Goal: Answer question/provide support

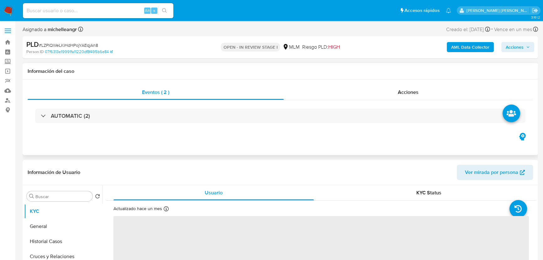
select select "10"
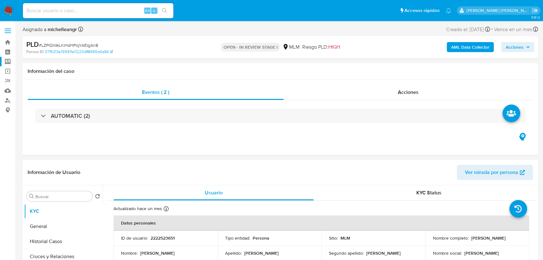
click at [8, 62] on label "Screening" at bounding box center [37, 62] width 75 height 10
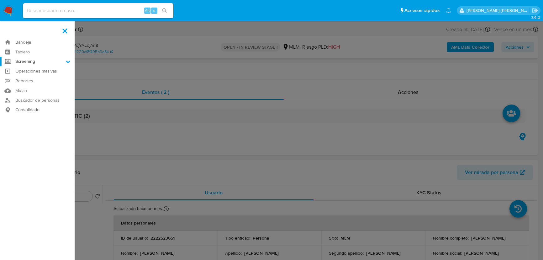
click at [0, 0] on input "Screening" at bounding box center [0, 0] width 0 height 0
click at [19, 85] on link "Herramientas" at bounding box center [37, 86] width 75 height 8
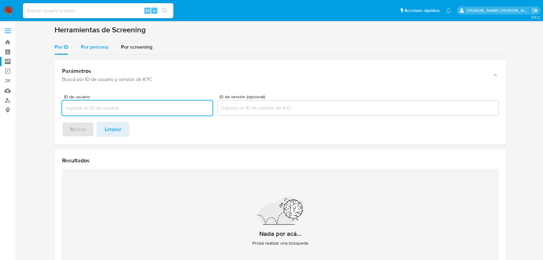
drag, startPoint x: 88, startPoint y: 45, endPoint x: 93, endPoint y: 54, distance: 10.5
click at [88, 44] on span "Por persona" at bounding box center [95, 46] width 28 height 7
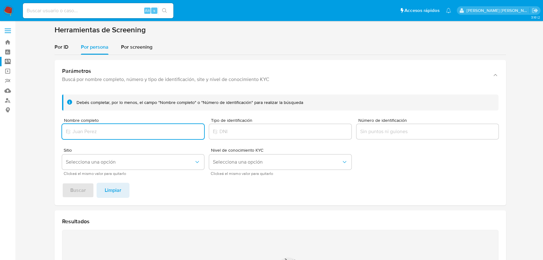
click at [98, 130] on input "Nombre completo" at bounding box center [133, 131] width 142 height 8
type input "JESUS MEDRANO DOMINGUEZ"
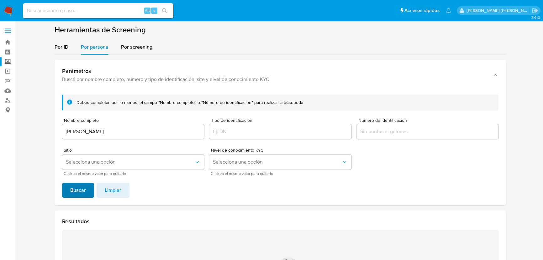
click at [74, 184] on span "Buscar" at bounding box center [78, 190] width 16 height 14
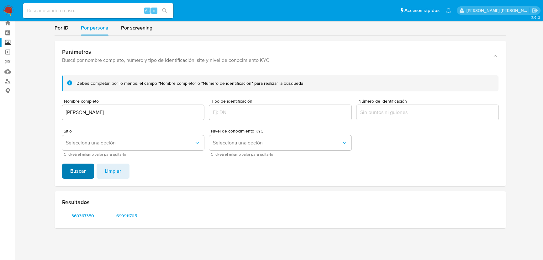
scroll to position [19, 0]
click at [78, 215] on span "369367350" at bounding box center [82, 215] width 33 height 9
click at [120, 216] on span "699911705" at bounding box center [126, 215] width 33 height 9
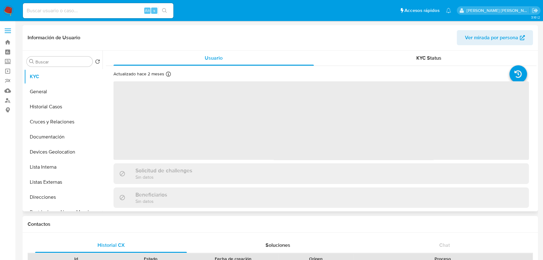
select select "10"
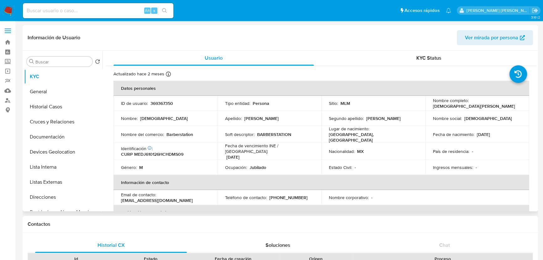
click at [105, 132] on div "Usuario KYC Status Actualizado hace 2 meses Creado: 04/09/2020 16:07:40 Actuali…" at bounding box center [320, 130] width 434 height 161
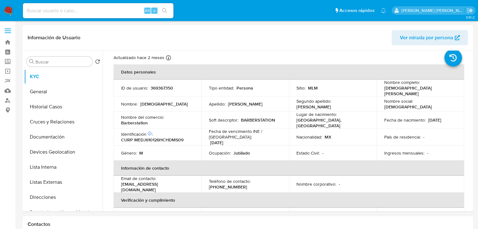
scroll to position [25, 0]
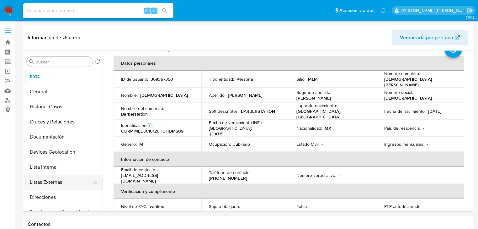
click at [55, 180] on button "Listas Externas" at bounding box center [60, 181] width 73 height 15
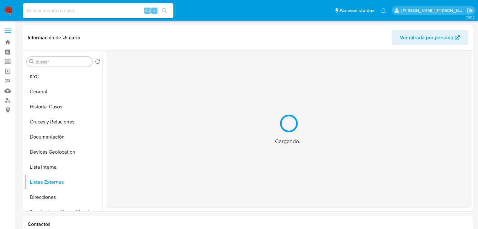
scroll to position [0, 0]
click at [228, 171] on div "Cargando..." at bounding box center [288, 128] width 365 height 157
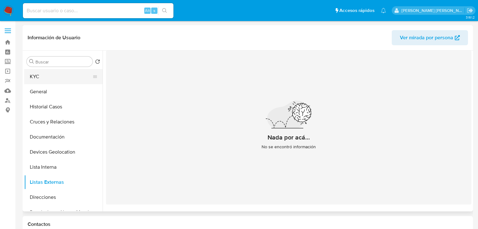
click at [51, 74] on button "KYC" at bounding box center [60, 76] width 73 height 15
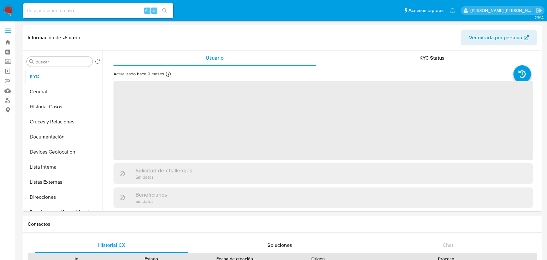
select select "10"
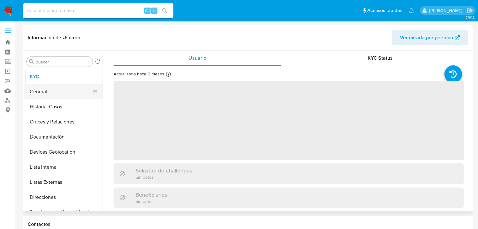
select select "10"
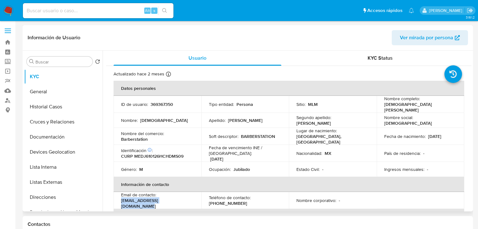
drag, startPoint x: 164, startPoint y: 197, endPoint x: 119, endPoint y: 199, distance: 44.6
click at [119, 199] on td "Email de contacto : jmedranodominguez@yahoo.com" at bounding box center [158, 200] width 88 height 17
copy p "[EMAIL_ADDRESS][DOMAIN_NAME]"
click at [228, 200] on p "[PHONE_NUMBER]" at bounding box center [228, 203] width 38 height 6
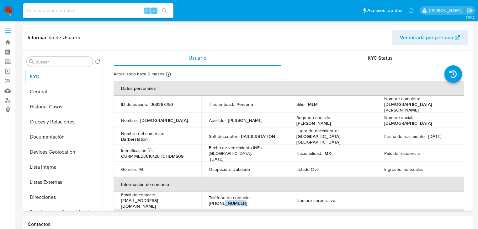
copy p "3055100"
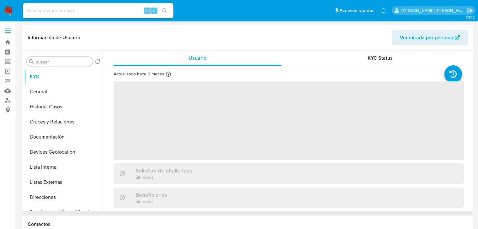
select select "10"
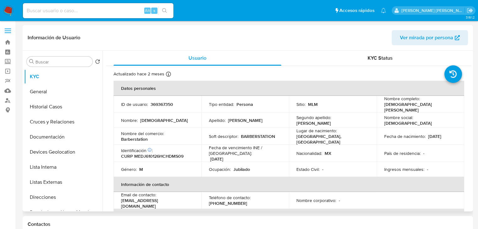
drag, startPoint x: 138, startPoint y: 129, endPoint x: 156, endPoint y: 144, distance: 22.9
click at [138, 130] on p "Nombre del comercio :" at bounding box center [142, 133] width 43 height 6
click at [155, 153] on p "CURP MEDJ610126HCHDMS09" at bounding box center [152, 156] width 62 height 6
copy p "2"
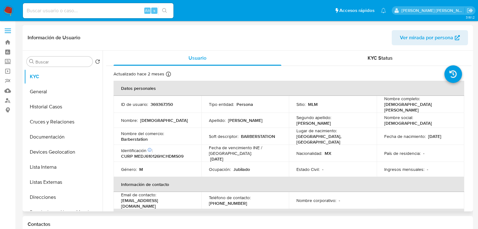
click at [173, 153] on p "CURP MEDJ610126HCHDMS09" at bounding box center [152, 156] width 62 height 6
copy p "MEDJ610126HCHDMS09"
click at [169, 105] on p "369367350" at bounding box center [162, 104] width 23 height 6
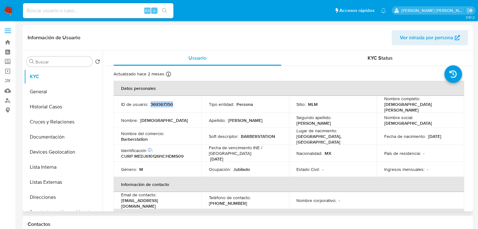
copy p "369367350"
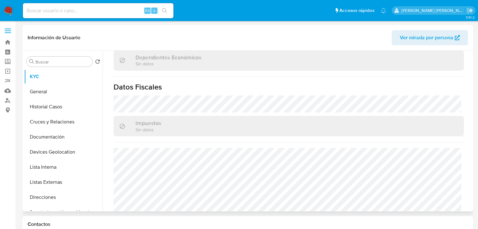
scroll to position [396, 0]
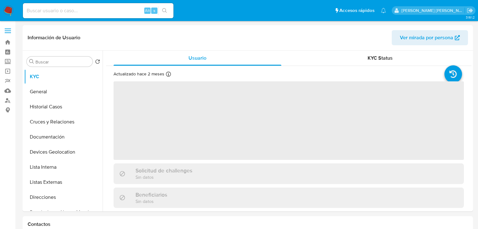
select select "10"
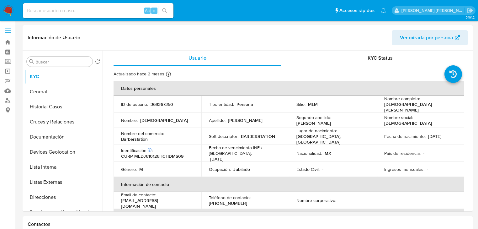
drag, startPoint x: 44, startPoint y: 3, endPoint x: 43, endPoint y: 8, distance: 4.4
click at [44, 3] on div "Alt s" at bounding box center [98, 10] width 151 height 15
click at [43, 10] on input at bounding box center [98, 11] width 151 height 8
paste input "LZPIQWeLKiHdHPojYAEqjAn8"
type input "LZPIQWeLKiHdHPojYAEqjAn8"
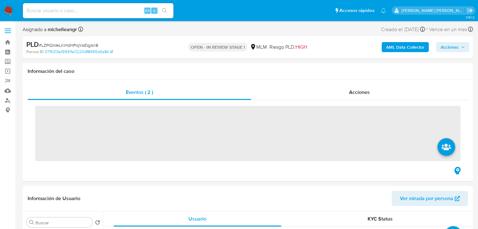
select select "10"
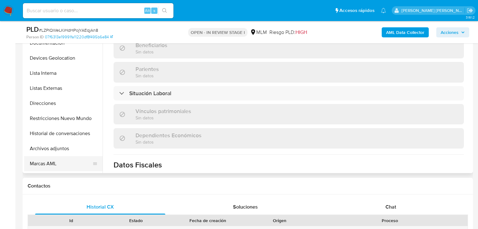
scroll to position [100, 0]
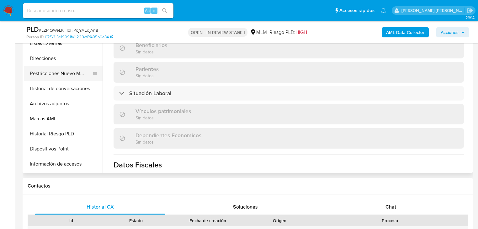
click at [71, 73] on button "Restricciones Nuevo Mundo" at bounding box center [60, 73] width 73 height 15
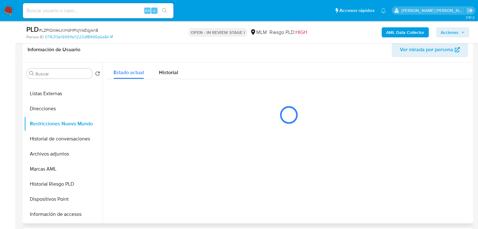
click at [74, 138] on button "Historial de conversaciones" at bounding box center [63, 138] width 78 height 15
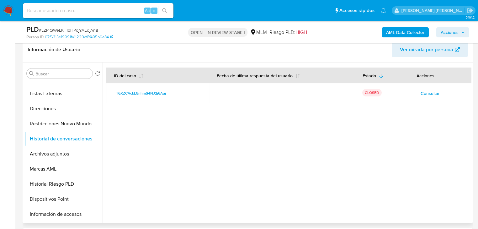
click at [426, 93] on span "Consultar" at bounding box center [430, 93] width 19 height 9
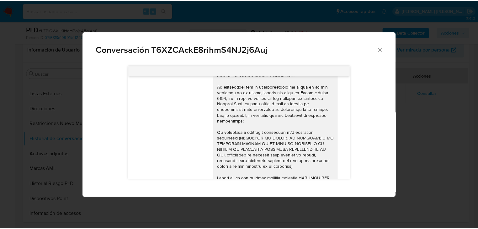
scroll to position [75, 0]
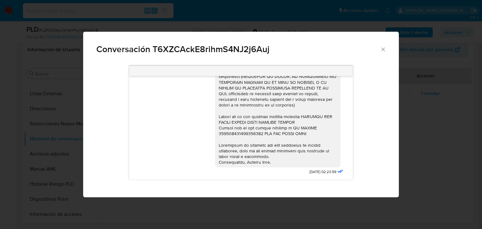
click at [385, 48] on icon "Cerrar" at bounding box center [383, 49] width 6 height 6
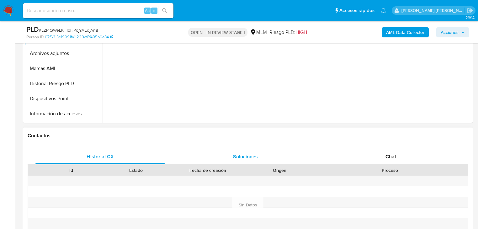
drag, startPoint x: 391, startPoint y: 160, endPoint x: 257, endPoint y: 154, distance: 133.7
click at [391, 160] on span "Chat" at bounding box center [390, 156] width 11 height 7
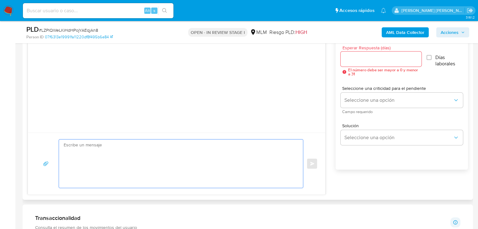
click at [116, 157] on textarea at bounding box center [179, 163] width 231 height 48
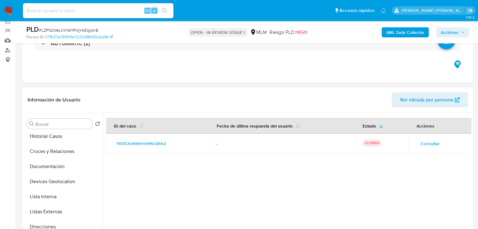
scroll to position [0, 0]
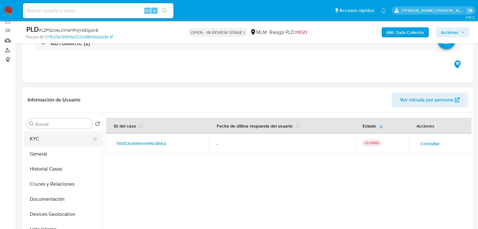
click at [54, 134] on button "KYC" at bounding box center [60, 138] width 73 height 15
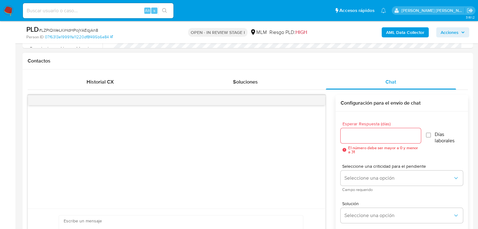
scroll to position [301, 0]
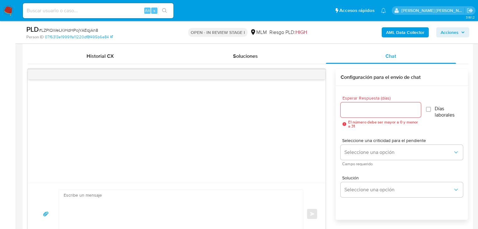
click at [64, 183] on div "Enviar" at bounding box center [176, 214] width 297 height 62
click at [66, 192] on textarea at bounding box center [179, 213] width 231 height 48
paste textarea "Estimado Marco Antonio, Te comunicamos que se ha identificado un cambio en el u…"
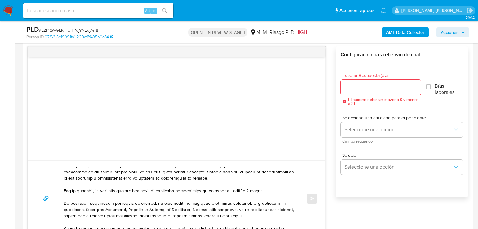
scroll to position [0, 0]
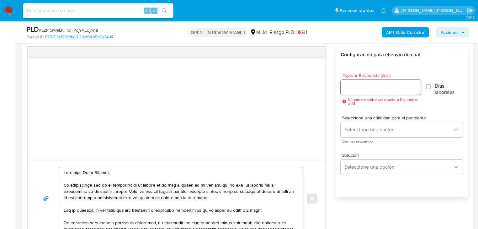
click at [64, 172] on textarea at bounding box center [179, 198] width 231 height 63
click at [65, 172] on textarea at bounding box center [179, 198] width 231 height 63
drag, startPoint x: 118, startPoint y: 173, endPoint x: 84, endPoint y: 171, distance: 34.2
click at [84, 171] on textarea at bounding box center [179, 198] width 231 height 63
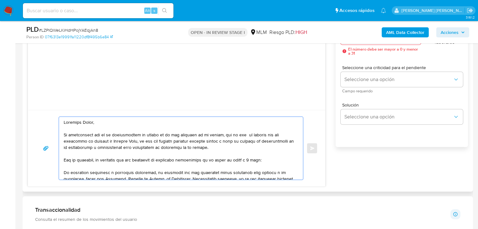
scroll to position [25, 0]
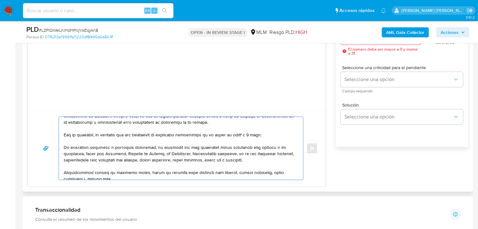
click at [64, 146] on textarea at bounding box center [179, 148] width 231 height 63
drag, startPoint x: 263, startPoint y: 157, endPoint x: 235, endPoint y: 154, distance: 28.7
click at [235, 154] on textarea at bounding box center [179, 148] width 231 height 63
click at [237, 154] on textarea at bounding box center [179, 148] width 231 height 63
click at [239, 153] on textarea at bounding box center [179, 148] width 231 height 63
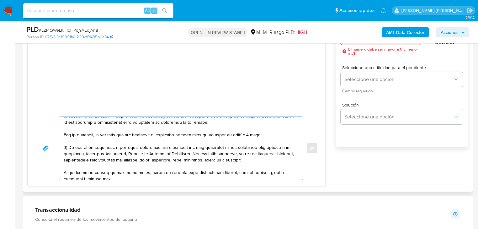
click at [264, 156] on textarea at bounding box center [179, 148] width 231 height 63
drag, startPoint x: 250, startPoint y: 156, endPoint x: 239, endPoint y: 151, distance: 11.1
click at [238, 152] on textarea at bounding box center [179, 148] width 231 height 63
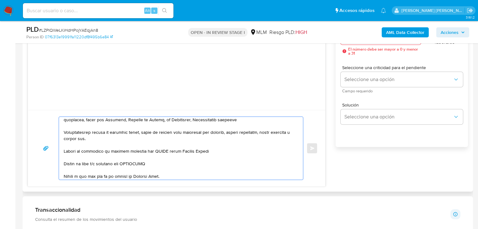
scroll to position [50, 0]
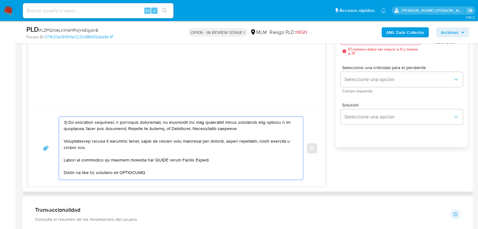
drag, startPoint x: 95, startPoint y: 150, endPoint x: 61, endPoint y: 139, distance: 35.4
click at [61, 139] on div at bounding box center [179, 148] width 241 height 63
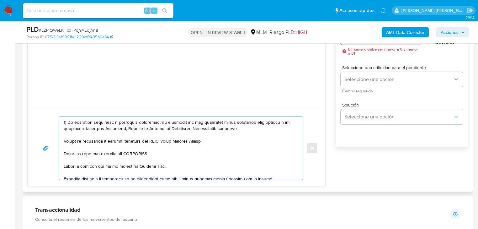
click at [64, 137] on textarea at bounding box center [179, 148] width 231 height 63
drag, startPoint x: 193, startPoint y: 141, endPoint x: 113, endPoint y: 138, distance: 80.1
click at [115, 140] on textarea at bounding box center [179, 148] width 231 height 63
drag, startPoint x: 177, startPoint y: 142, endPoint x: 169, endPoint y: 140, distance: 8.4
click at [169, 140] on textarea at bounding box center [179, 148] width 231 height 63
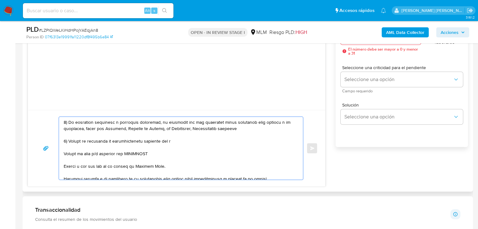
paste textarea "Estimado Marco Antonio, Te comunicamos que se ha identificado un cambio en el u…"
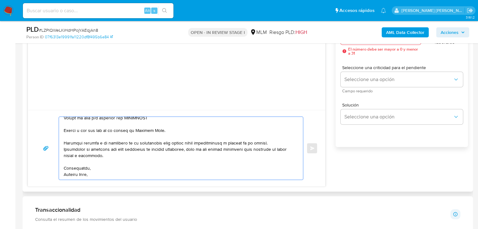
scroll to position [92, 0]
click at [112, 158] on textarea at bounding box center [179, 148] width 231 height 63
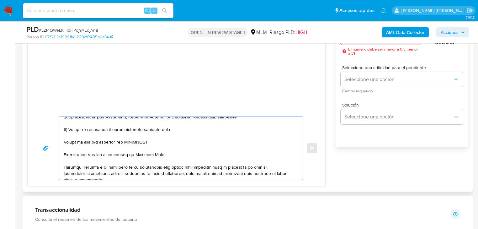
scroll to position [17, 0]
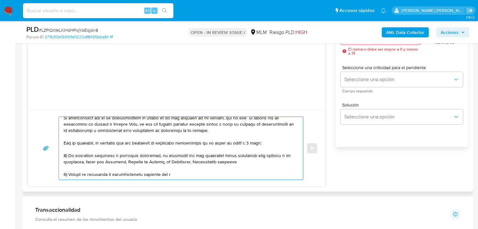
click at [176, 173] on textarea at bounding box center [179, 148] width 231 height 63
paste textarea "TECNOLOGIA EN ENTRETENIMIENTO CALIPLAY"
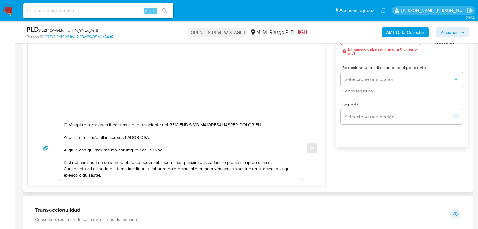
scroll to position [67, 0]
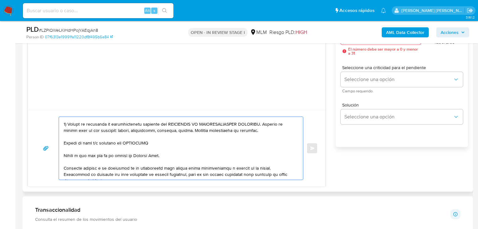
click at [61, 142] on div at bounding box center [179, 148] width 241 height 63
click at [63, 142] on div at bounding box center [179, 148] width 241 height 63
click at [64, 142] on textarea at bounding box center [179, 148] width 231 height 63
click at [148, 144] on textarea at bounding box center [179, 148] width 231 height 63
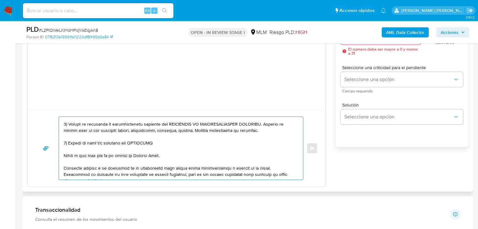
paste textarea "name: JESUS MEDRANO DOMINGUEZ || alias:"
drag, startPoint x: 146, startPoint y: 143, endPoint x: 133, endPoint y: 142, distance: 12.6
click at [132, 142] on textarea at bounding box center [179, 148] width 231 height 63
click at [212, 145] on textarea at bounding box center [179, 148] width 231 height 63
click at [131, 142] on textarea at bounding box center [179, 148] width 231 height 63
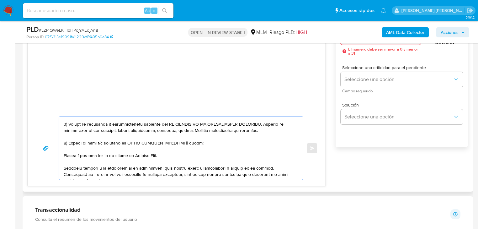
click at [233, 147] on textarea at bounding box center [179, 148] width 231 height 63
click at [62, 155] on div at bounding box center [179, 148] width 241 height 63
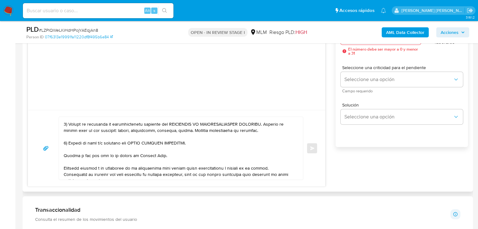
click at [63, 155] on div at bounding box center [179, 148] width 241 height 63
click at [64, 155] on textarea at bounding box center [179, 148] width 231 height 63
drag, startPoint x: 186, startPoint y: 156, endPoint x: 50, endPoint y: 155, distance: 135.5
click at [50, 155] on div "Enviar" at bounding box center [176, 147] width 282 height 63
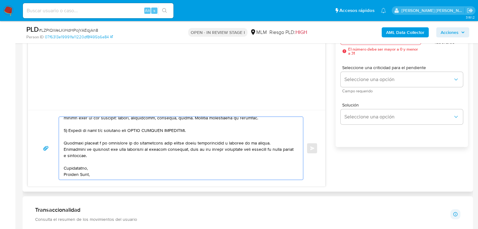
click at [73, 172] on textarea at bounding box center [179, 148] width 231 height 63
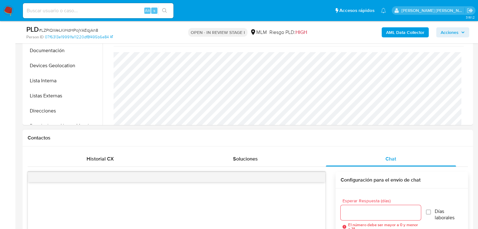
scroll to position [198, 0]
type textarea "Estimado David, Te comunicamos que se ha identificado un cambio en el uso habit…"
click at [358, 210] on input "Esperar Respuesta (días)" at bounding box center [381, 213] width 80 height 8
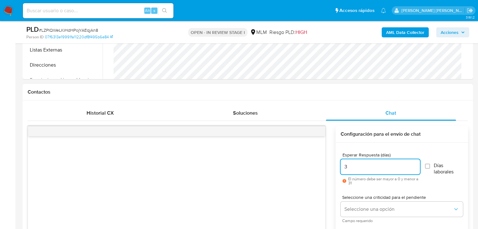
scroll to position [248, 0]
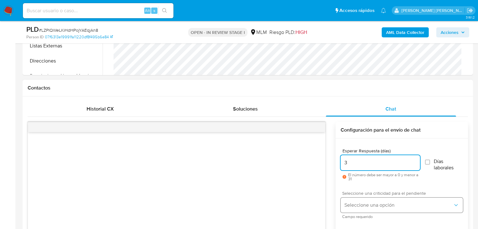
type input "3"
click at [362, 205] on span "Seleccione una opción" at bounding box center [398, 205] width 109 height 6
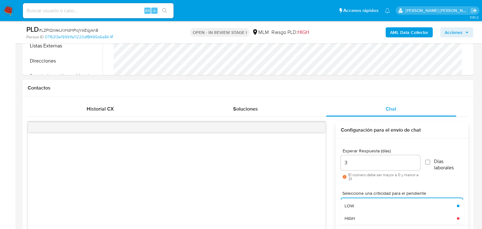
drag, startPoint x: 349, startPoint y: 218, endPoint x: 334, endPoint y: 206, distance: 19.6
click at [349, 218] on span "HIGH" at bounding box center [349, 218] width 10 height 6
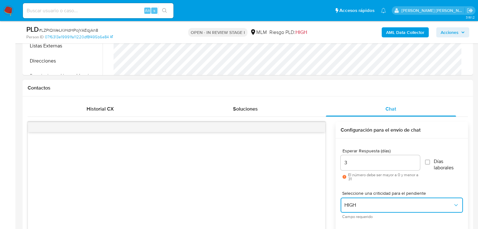
scroll to position [324, 0]
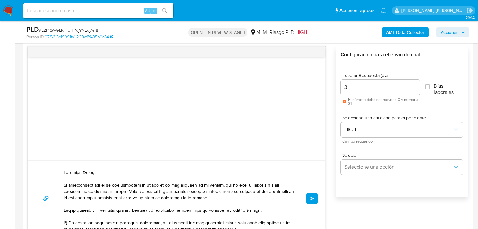
click at [312, 199] on button "Enviar" at bounding box center [311, 198] width 11 height 11
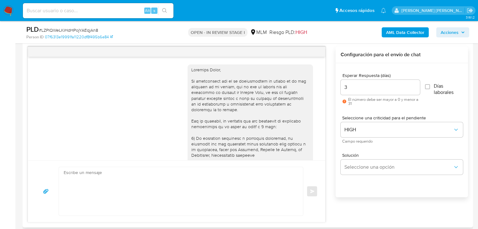
scroll to position [110, 0]
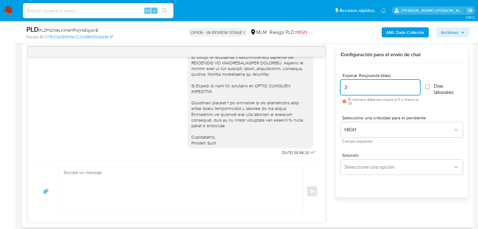
drag, startPoint x: 345, startPoint y: 88, endPoint x: 338, endPoint y: 86, distance: 6.9
click at [338, 86] on div "Esperar Respuesta (días) 3 El número debe ser mayor a 0 y menor a 31 Días labor…" at bounding box center [402, 138] width 132 height 151
type input "5"
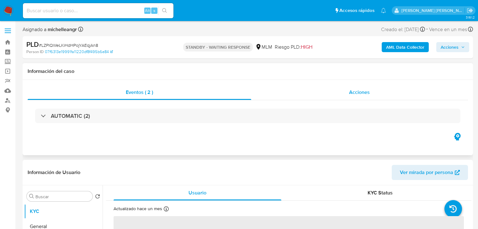
click at [362, 93] on span "Acciones" at bounding box center [359, 91] width 21 height 7
select select "10"
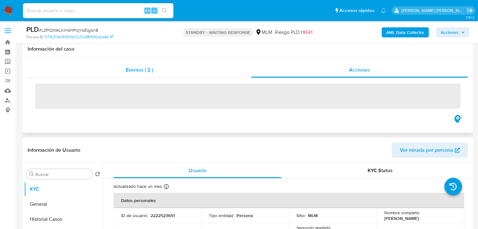
scroll to position [25, 0]
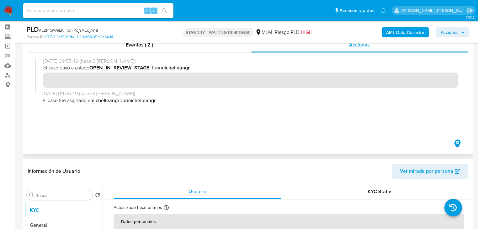
drag, startPoint x: 13, startPoint y: 50, endPoint x: 68, endPoint y: 66, distance: 58.2
click at [76, 7] on input at bounding box center [98, 11] width 151 height 8
paste input "xbPwaz3LzrkYVjTXxHzrumt6"
type input "xbPwaz3LzrkYVjTXxHzrumt6"
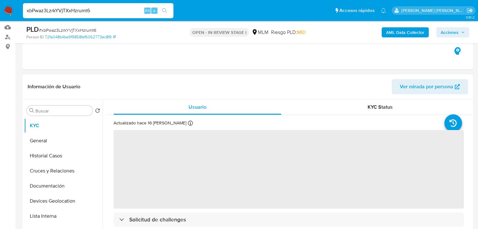
scroll to position [100, 0]
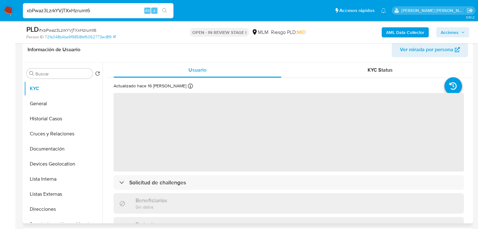
select select "10"
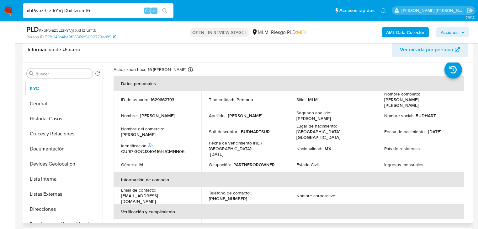
scroll to position [25, 0]
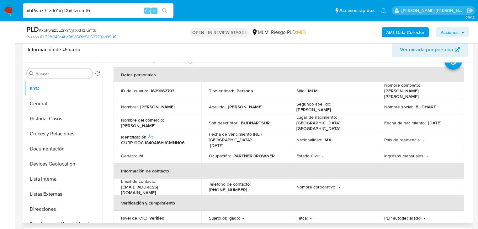
click at [433, 120] on p "[DATE]" at bounding box center [434, 123] width 13 height 6
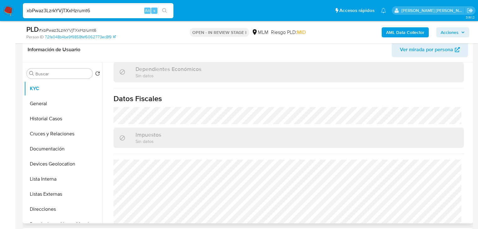
scroll to position [390, 0]
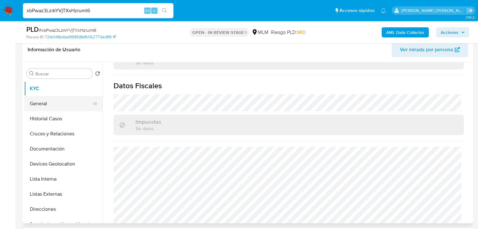
click at [42, 102] on button "General" at bounding box center [60, 103] width 73 height 15
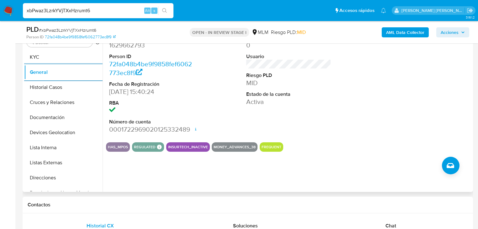
scroll to position [100, 0]
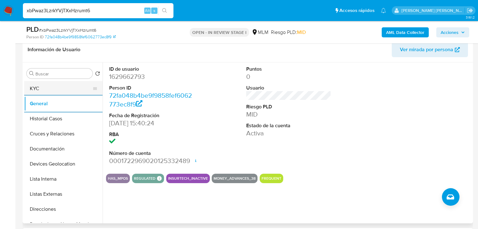
click at [43, 88] on button "KYC" at bounding box center [60, 88] width 73 height 15
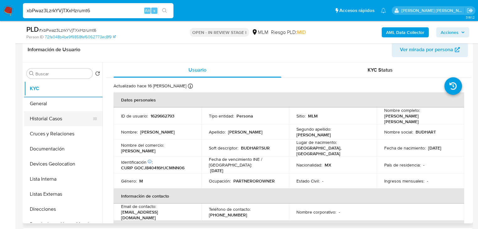
click at [52, 119] on button "Historial Casos" at bounding box center [60, 118] width 73 height 15
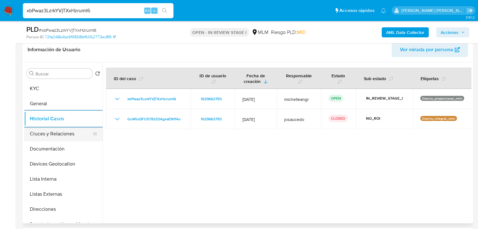
drag, startPoint x: 70, startPoint y: 134, endPoint x: 68, endPoint y: 131, distance: 3.9
click at [69, 132] on button "Cruces y Relaciones" at bounding box center [60, 133] width 73 height 15
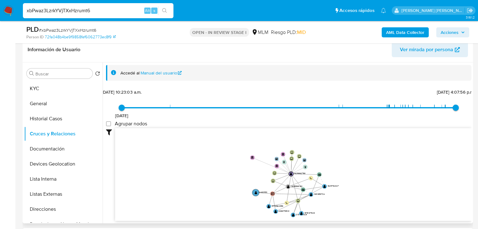
drag, startPoint x: 270, startPoint y: 166, endPoint x: 250, endPoint y: 156, distance: 22.6
click at [250, 156] on circle at bounding box center [252, 157] width 5 height 5
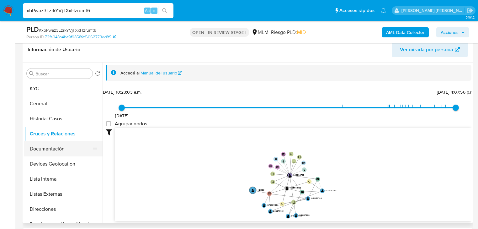
click at [62, 151] on button "Documentación" at bounding box center [60, 148] width 73 height 15
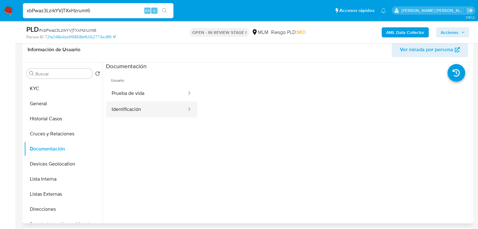
drag, startPoint x: 160, startPoint y: 101, endPoint x: 174, endPoint y: 103, distance: 14.2
click at [161, 101] on button "Identificación" at bounding box center [146, 109] width 81 height 16
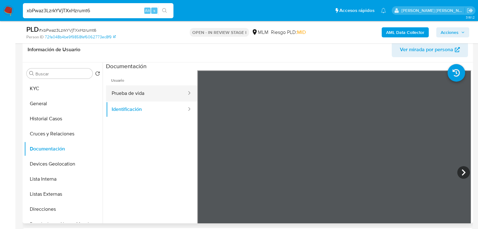
click at [130, 97] on button "Prueba de vida" at bounding box center [146, 93] width 81 height 16
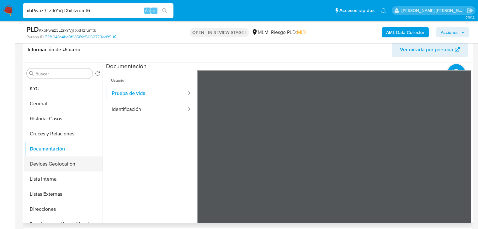
drag, startPoint x: 77, startPoint y: 167, endPoint x: 87, endPoint y: 166, distance: 10.7
click at [77, 166] on button "Devices Geolocation" at bounding box center [60, 163] width 73 height 15
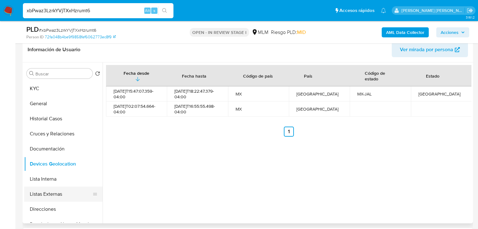
click at [78, 190] on button "Listas Externas" at bounding box center [60, 193] width 73 height 15
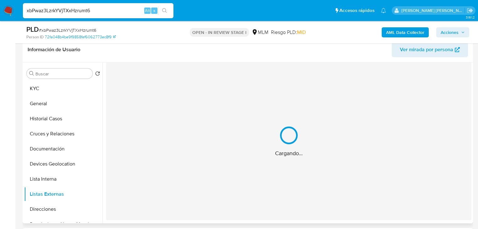
click at [187, 172] on div "Cargando..." at bounding box center [288, 140] width 365 height 157
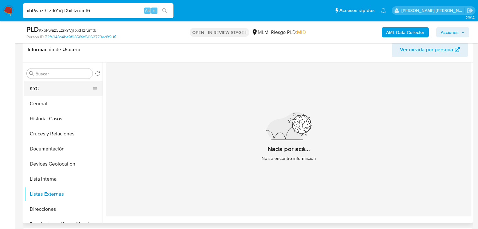
click at [33, 91] on button "KYC" at bounding box center [60, 88] width 73 height 15
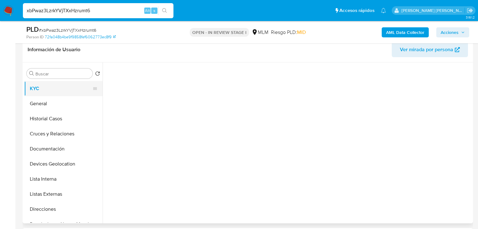
click at [40, 83] on button "KYC" at bounding box center [60, 88] width 73 height 15
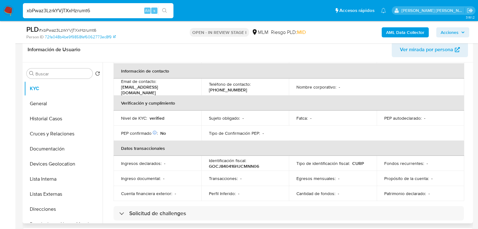
scroll to position [114, 0]
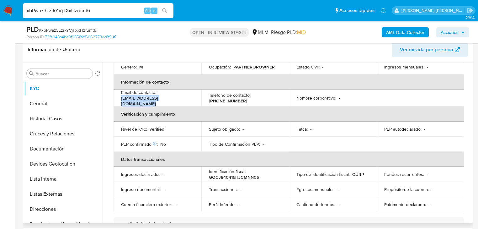
drag, startPoint x: 140, startPoint y: 94, endPoint x: 120, endPoint y: 97, distance: 20.3
click at [120, 97] on td "Email de contacto : santimartinezlamas@gmail.com" at bounding box center [158, 97] width 88 height 17
copy p "[EMAIL_ADDRESS][DOMAIN_NAME]"
click at [230, 98] on p "[PHONE_NUMBER]" at bounding box center [228, 101] width 38 height 6
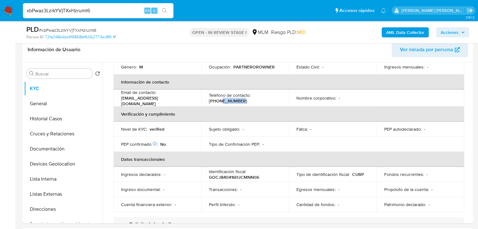
copy p "30662519"
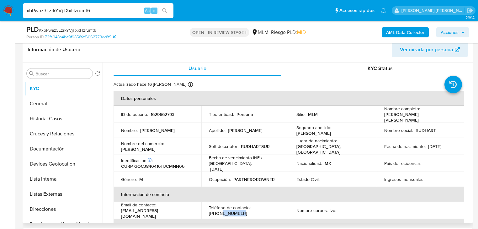
scroll to position [0, 0]
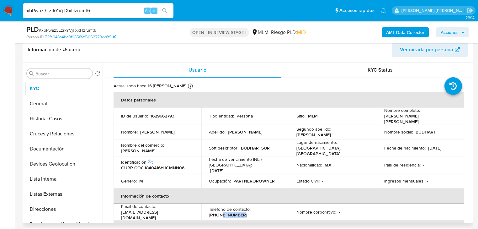
drag, startPoint x: 146, startPoint y: 149, endPoint x: 119, endPoint y: 150, distance: 27.0
click at [119, 150] on td "Nombre del comercio : BUDHART MUEBLES" at bounding box center [158, 147] width 88 height 17
copy p "[PERSON_NAME]"
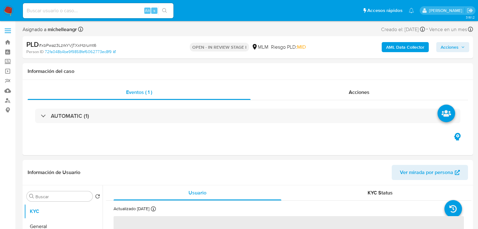
select select "10"
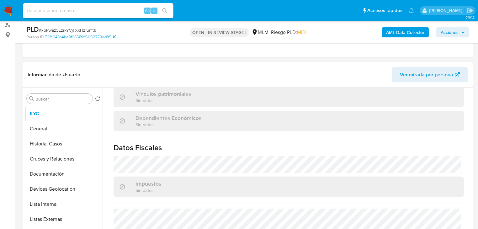
scroll to position [390, 0]
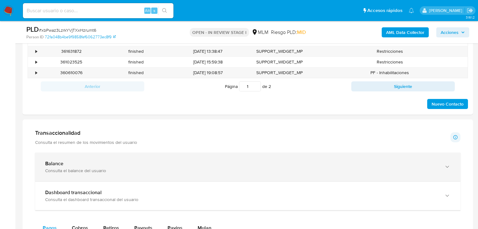
drag, startPoint x: 108, startPoint y: 158, endPoint x: 127, endPoint y: 159, distance: 19.5
click at [108, 158] on div "Balance Consulta el balance del usuario" at bounding box center [247, 166] width 425 height 29
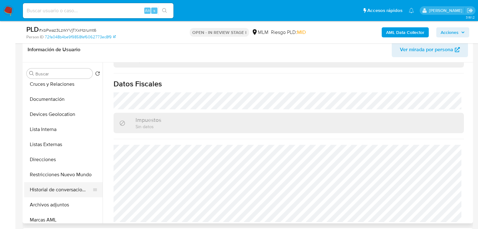
scroll to position [75, 0]
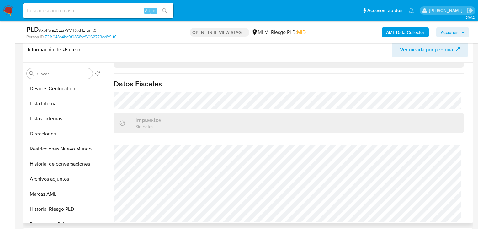
click at [59, 175] on button "Archivos adjuntos" at bounding box center [63, 178] width 78 height 15
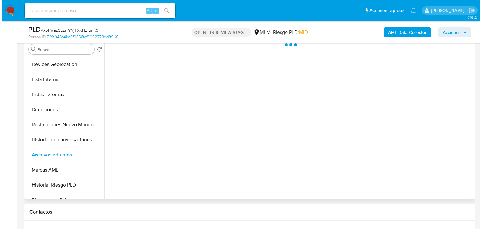
scroll to position [100, 0]
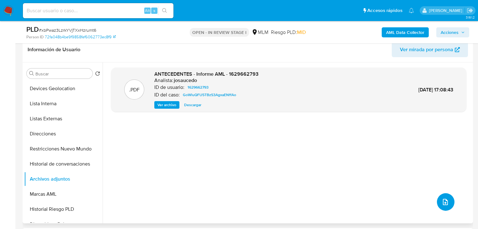
click at [442, 202] on icon "upload-file" at bounding box center [446, 202] width 8 height 8
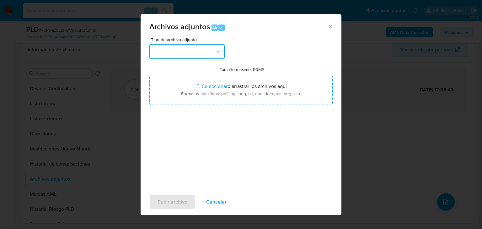
click at [184, 50] on button "button" at bounding box center [186, 51] width 75 height 15
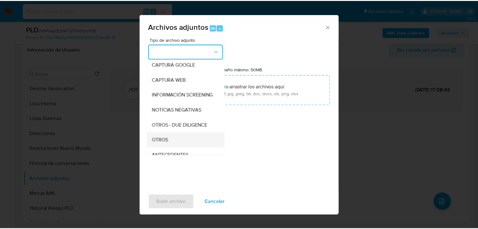
scroll to position [43, 0]
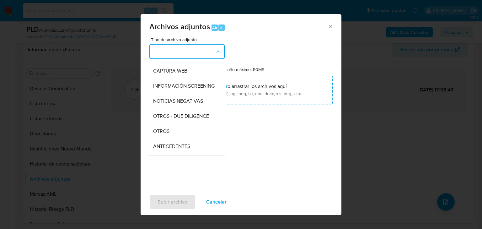
click at [175, 137] on div "OTROS" at bounding box center [185, 131] width 64 height 15
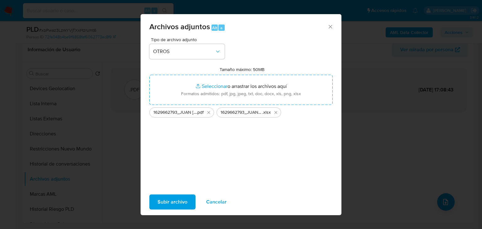
drag, startPoint x: 185, startPoint y: 200, endPoint x: 284, endPoint y: 227, distance: 103.2
click at [185, 199] on span "Subir archivo" at bounding box center [172, 202] width 30 height 14
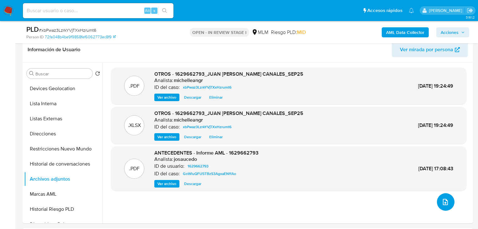
scroll to position [0, 0]
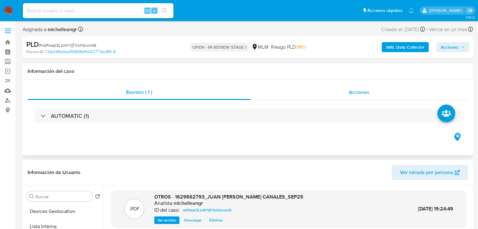
click at [364, 95] on span "Acciones" at bounding box center [359, 91] width 21 height 7
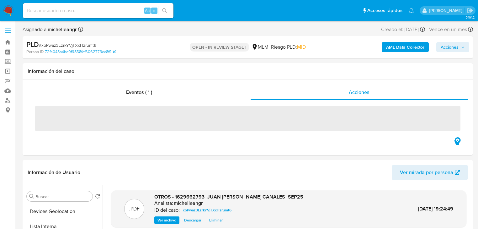
click at [439, 45] on button "Acciones" at bounding box center [452, 47] width 33 height 10
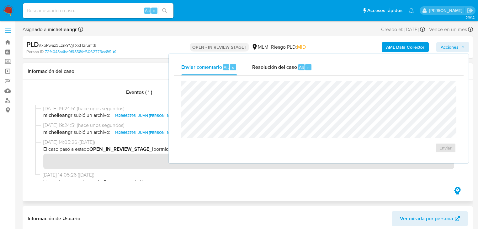
drag, startPoint x: 114, startPoint y: 60, endPoint x: 118, endPoint y: 179, distance: 119.9
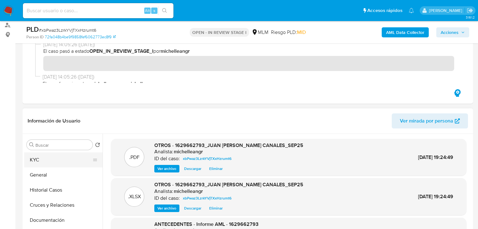
click at [51, 161] on button "KYC" at bounding box center [60, 159] width 73 height 15
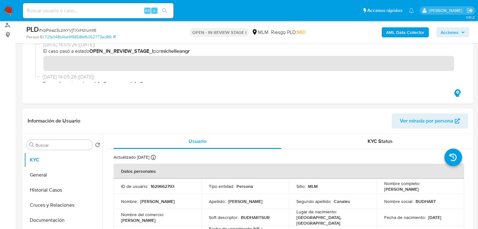
click at [447, 33] on span "Acciones" at bounding box center [450, 32] width 18 height 10
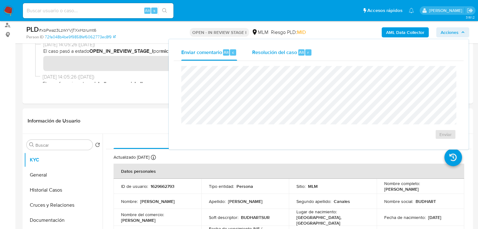
click at [280, 58] on div "Resolución del caso Alt r" at bounding box center [282, 52] width 60 height 16
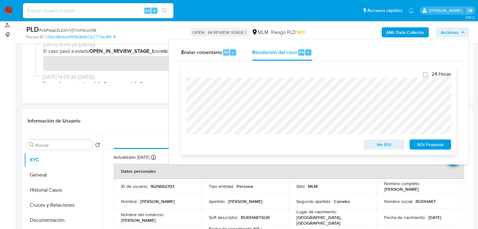
click at [378, 144] on span "No ROI" at bounding box center [384, 144] width 33 height 9
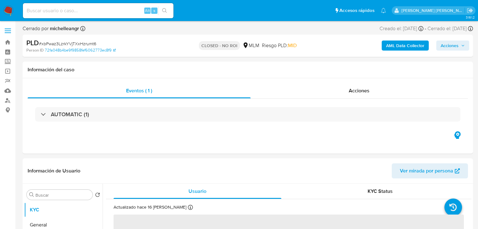
select select "10"
